Goal: Information Seeking & Learning: Understand process/instructions

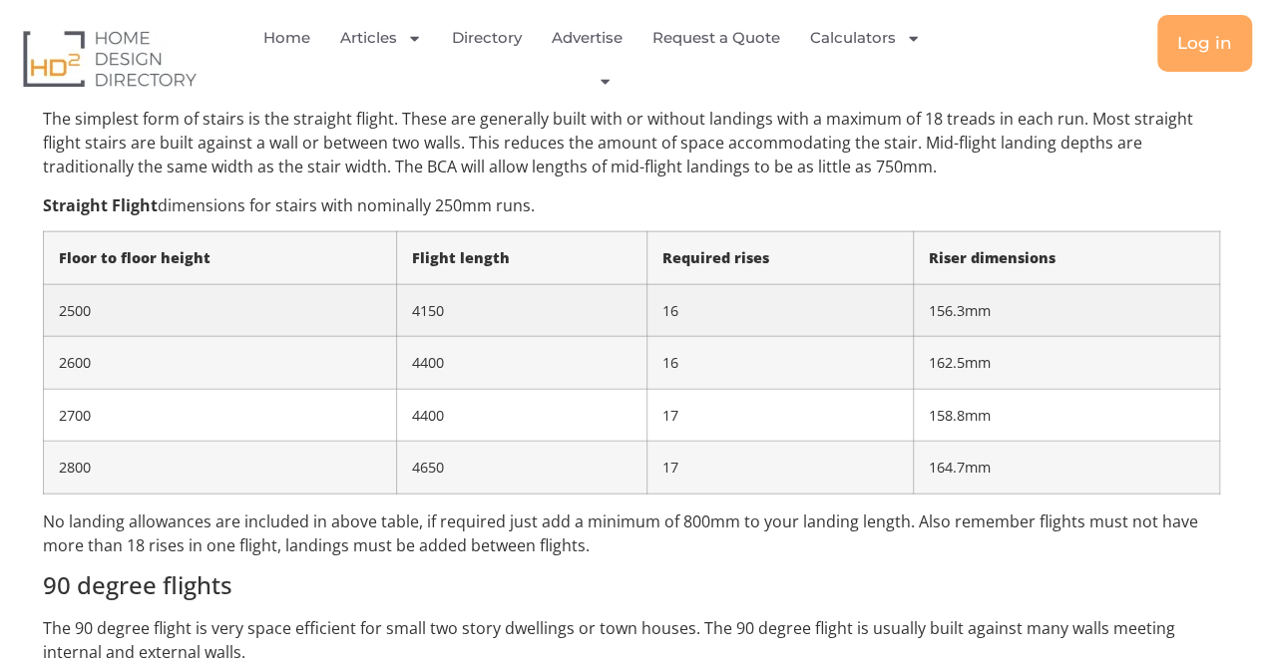
scroll to position [2254, 0]
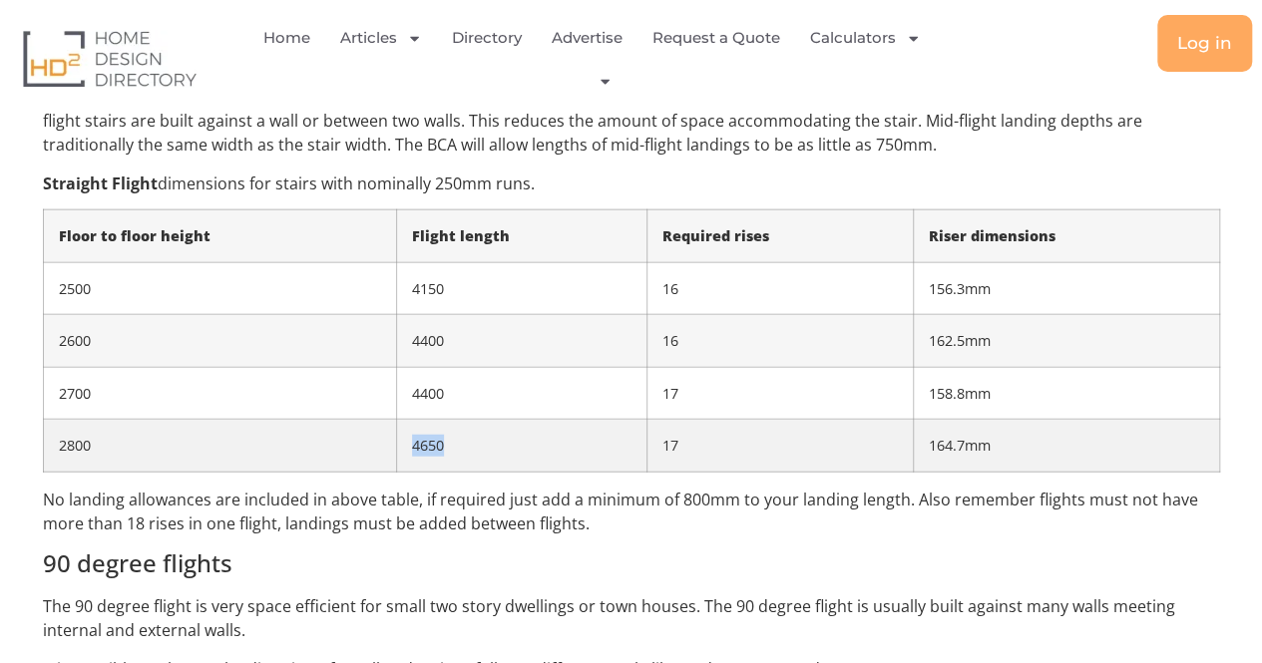
drag, startPoint x: 220, startPoint y: 443, endPoint x: 442, endPoint y: 458, distance: 221.9
click at [442, 458] on tr "2800 4650 17 164.7mm" at bounding box center [631, 446] width 1176 height 53
click at [247, 454] on td "2800" at bounding box center [220, 446] width 354 height 53
click at [481, 449] on tr "2800 4650 17 164.7mm" at bounding box center [631, 446] width 1176 height 53
click at [492, 453] on td "4650" at bounding box center [521, 446] width 249 height 53
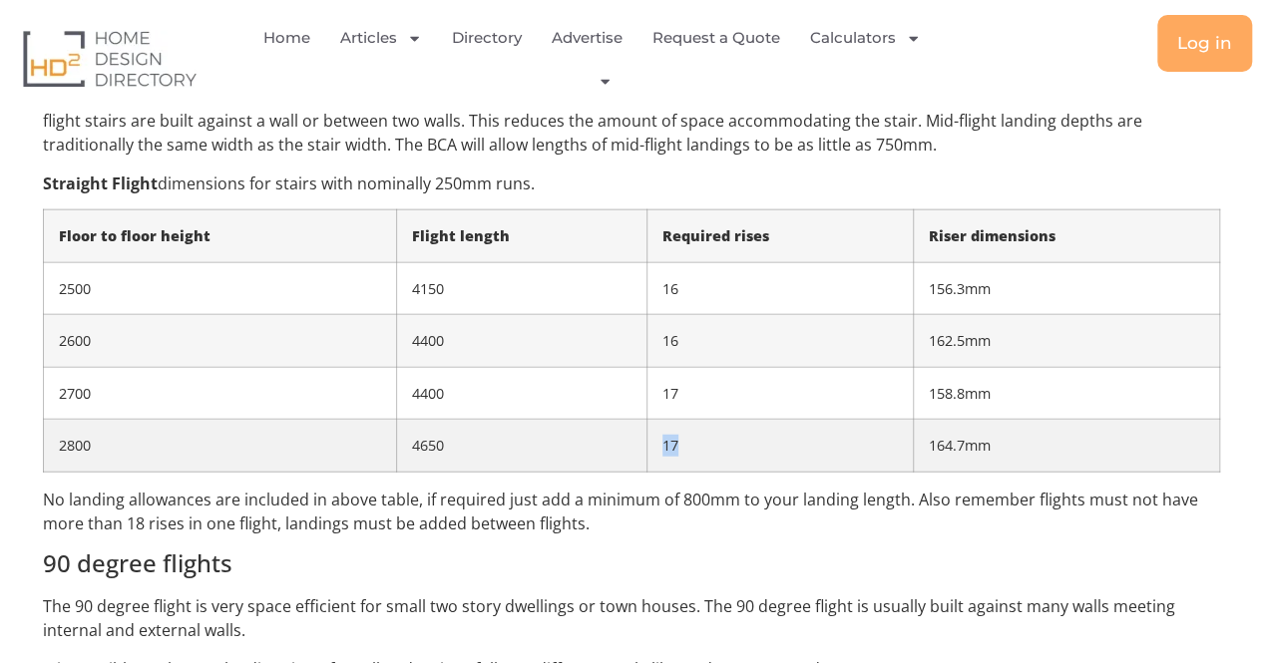
drag, startPoint x: 650, startPoint y: 454, endPoint x: 794, endPoint y: 454, distance: 143.6
click at [794, 454] on td "17" at bounding box center [779, 446] width 267 height 53
drag, startPoint x: 875, startPoint y: 451, endPoint x: 856, endPoint y: 451, distance: 19.0
click at [856, 451] on tr "2800 4650 17 164.7mm" at bounding box center [631, 446] width 1176 height 53
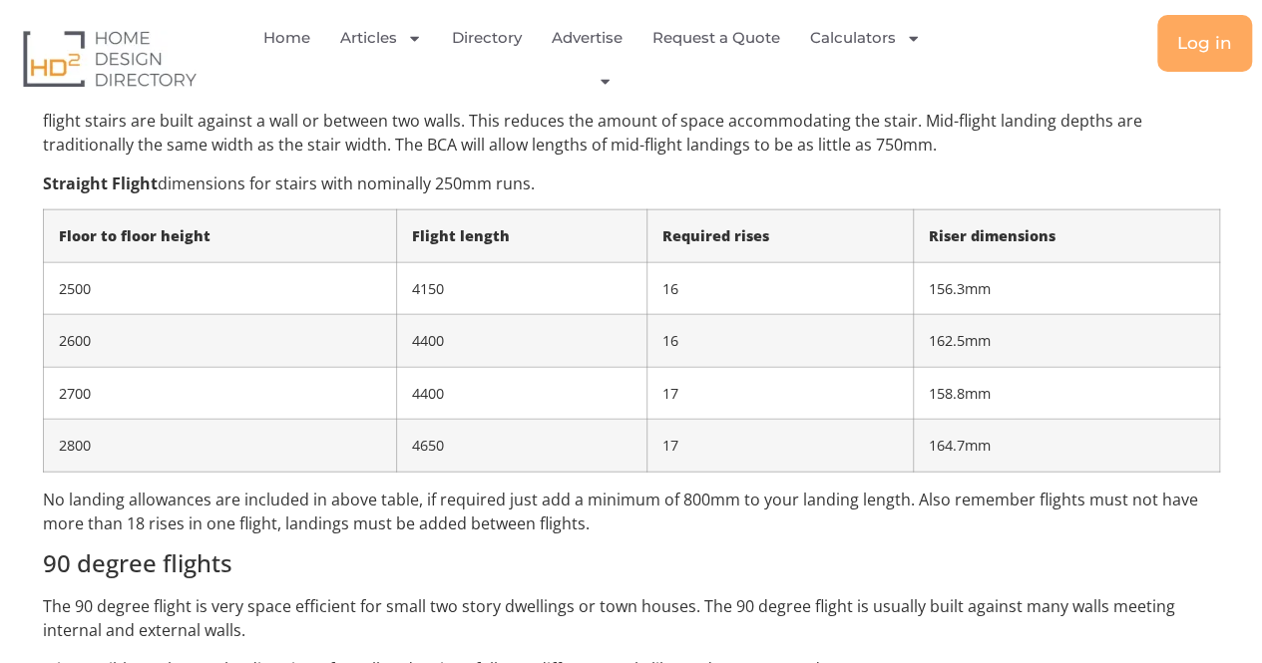
click at [708, 475] on div "When designers are planning spaces within the home stairs are often redesigned …" at bounding box center [631, 147] width 1177 height 3281
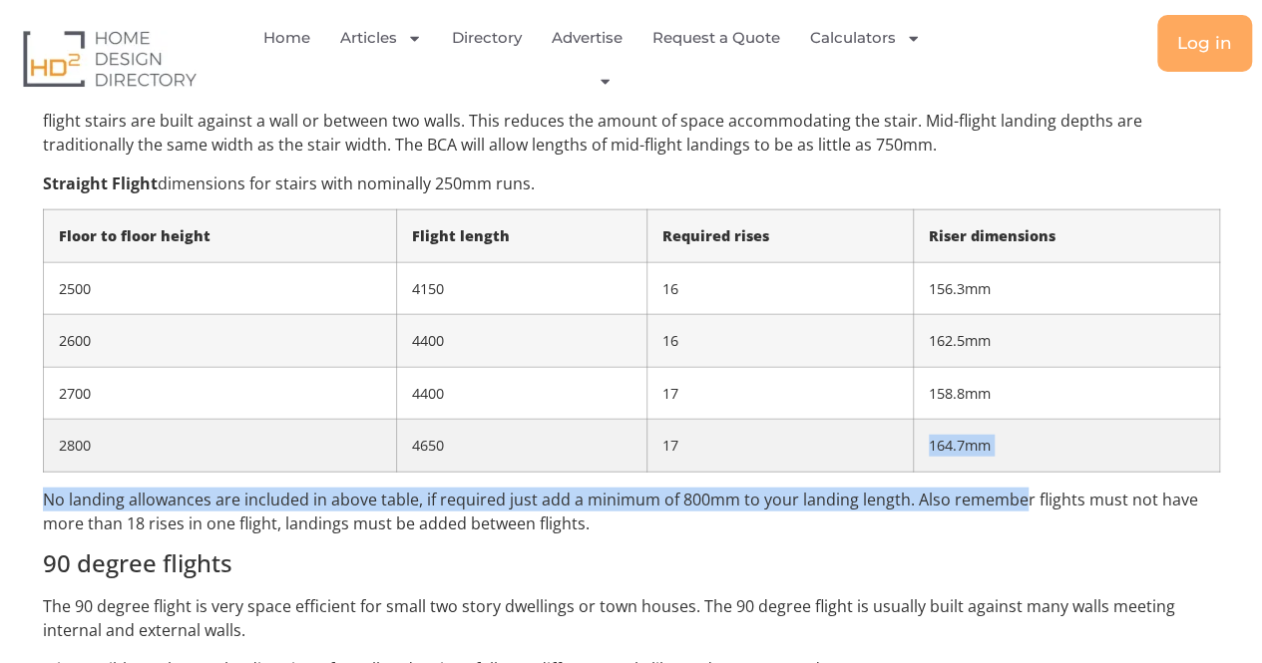
drag, startPoint x: 1016, startPoint y: 474, endPoint x: 821, endPoint y: 467, distance: 195.6
click at [792, 463] on div "When designers are planning spaces within the home stairs are often redesigned …" at bounding box center [631, 147] width 1177 height 3281
click at [827, 469] on td "17" at bounding box center [779, 446] width 267 height 53
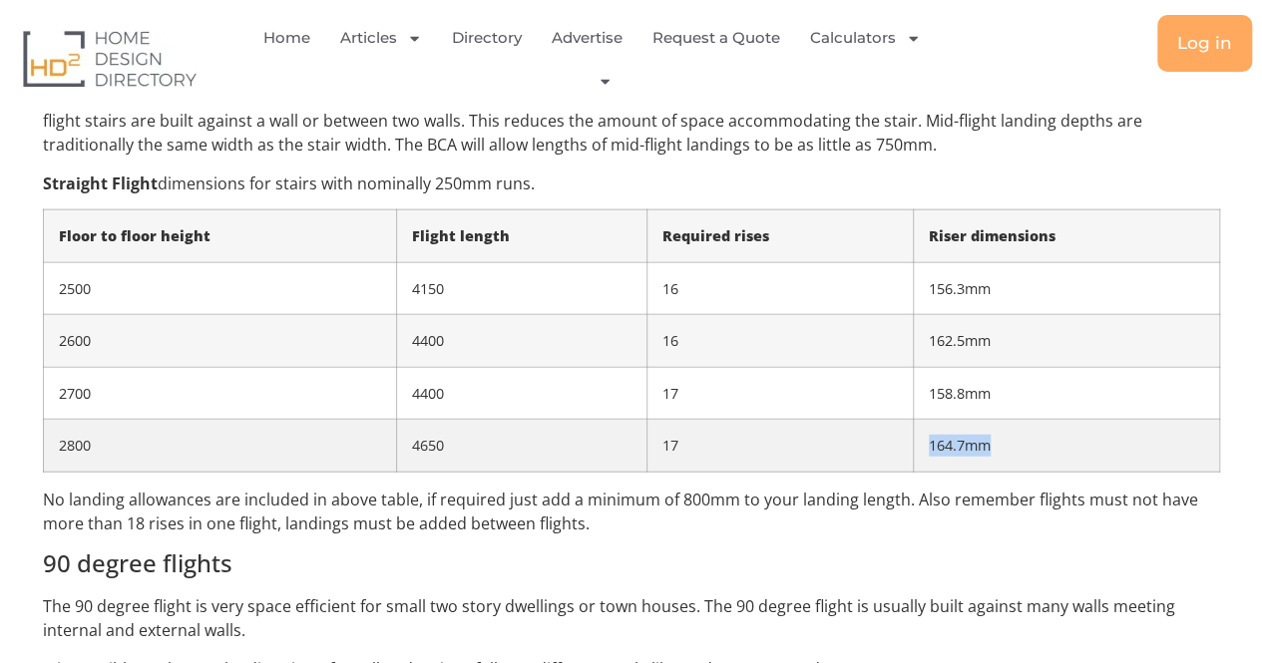
drag, startPoint x: 1017, startPoint y: 448, endPoint x: 728, endPoint y: 431, distance: 289.7
click at [724, 431] on tr "2800 4650 17 164.7mm" at bounding box center [631, 446] width 1176 height 53
click at [728, 431] on td "17" at bounding box center [779, 446] width 267 height 53
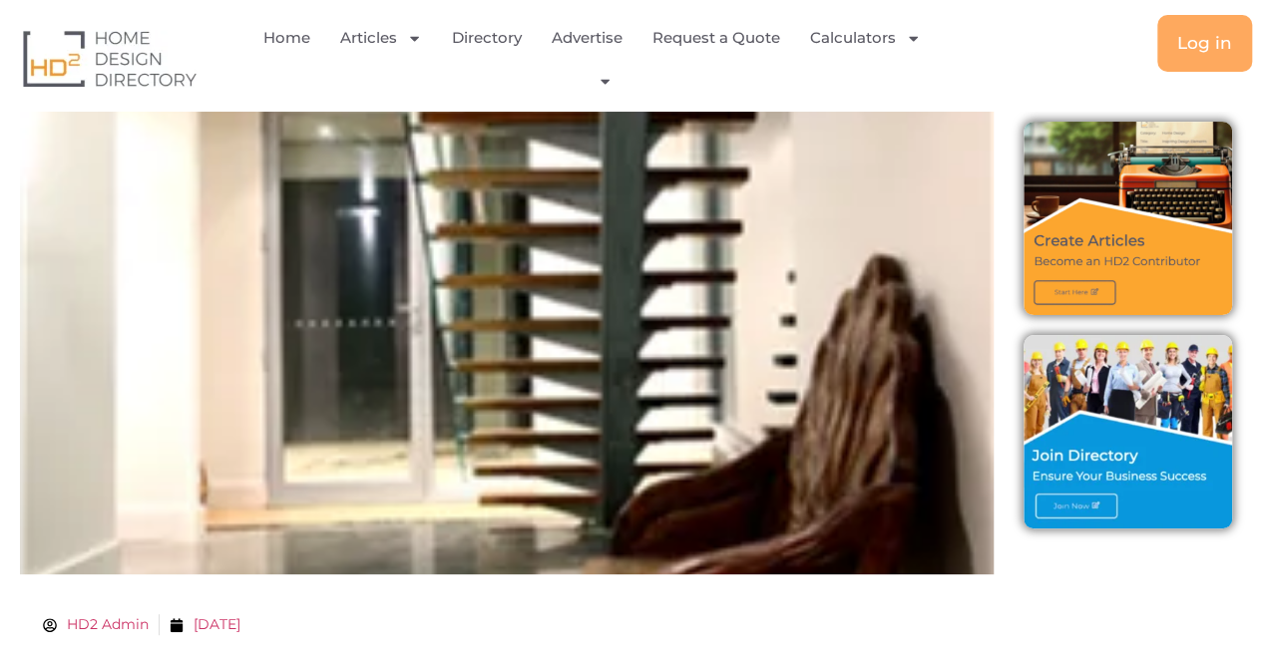
scroll to position [0, 0]
